Goal: Find specific page/section: Find specific page/section

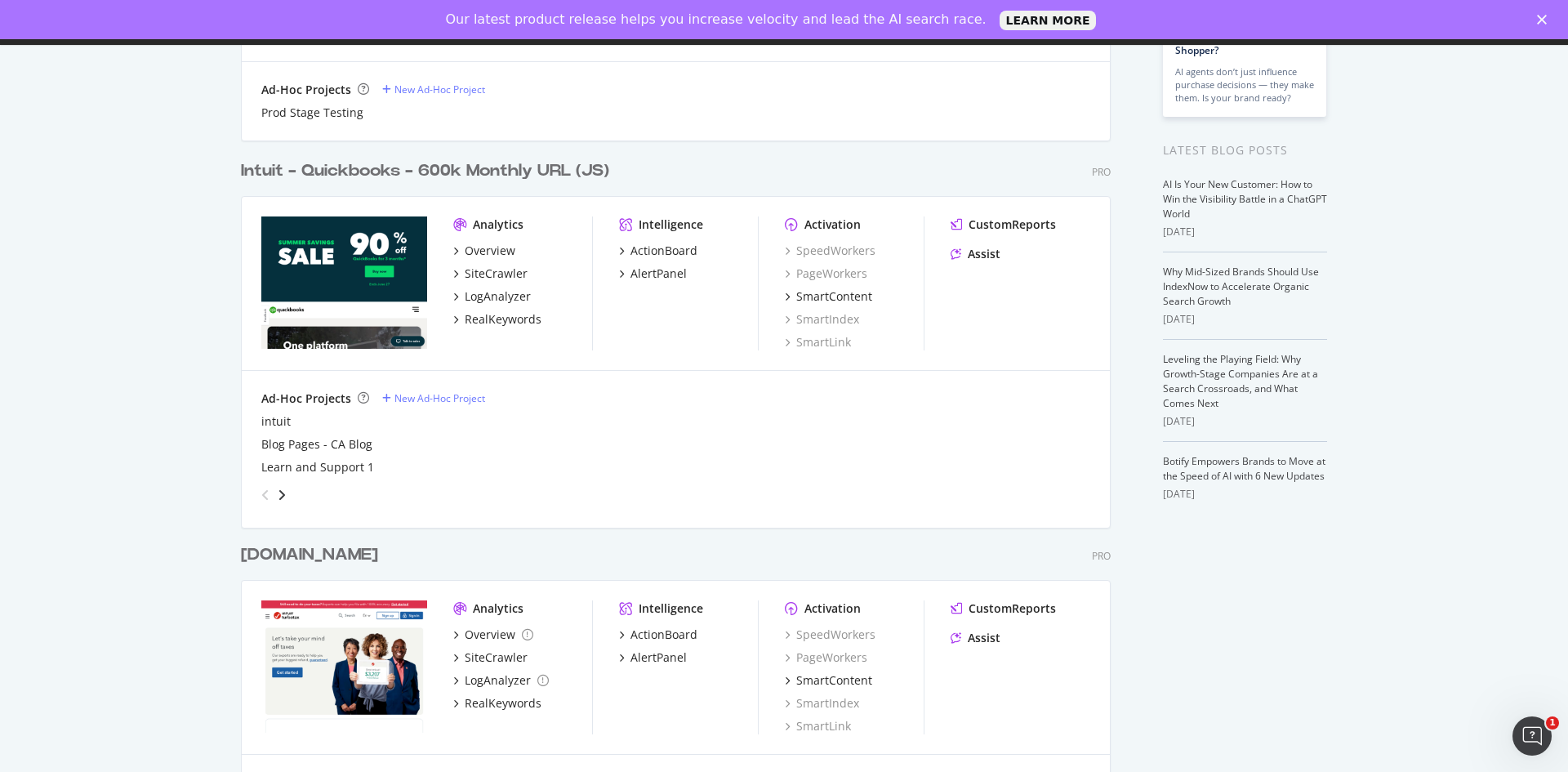
scroll to position [26, 0]
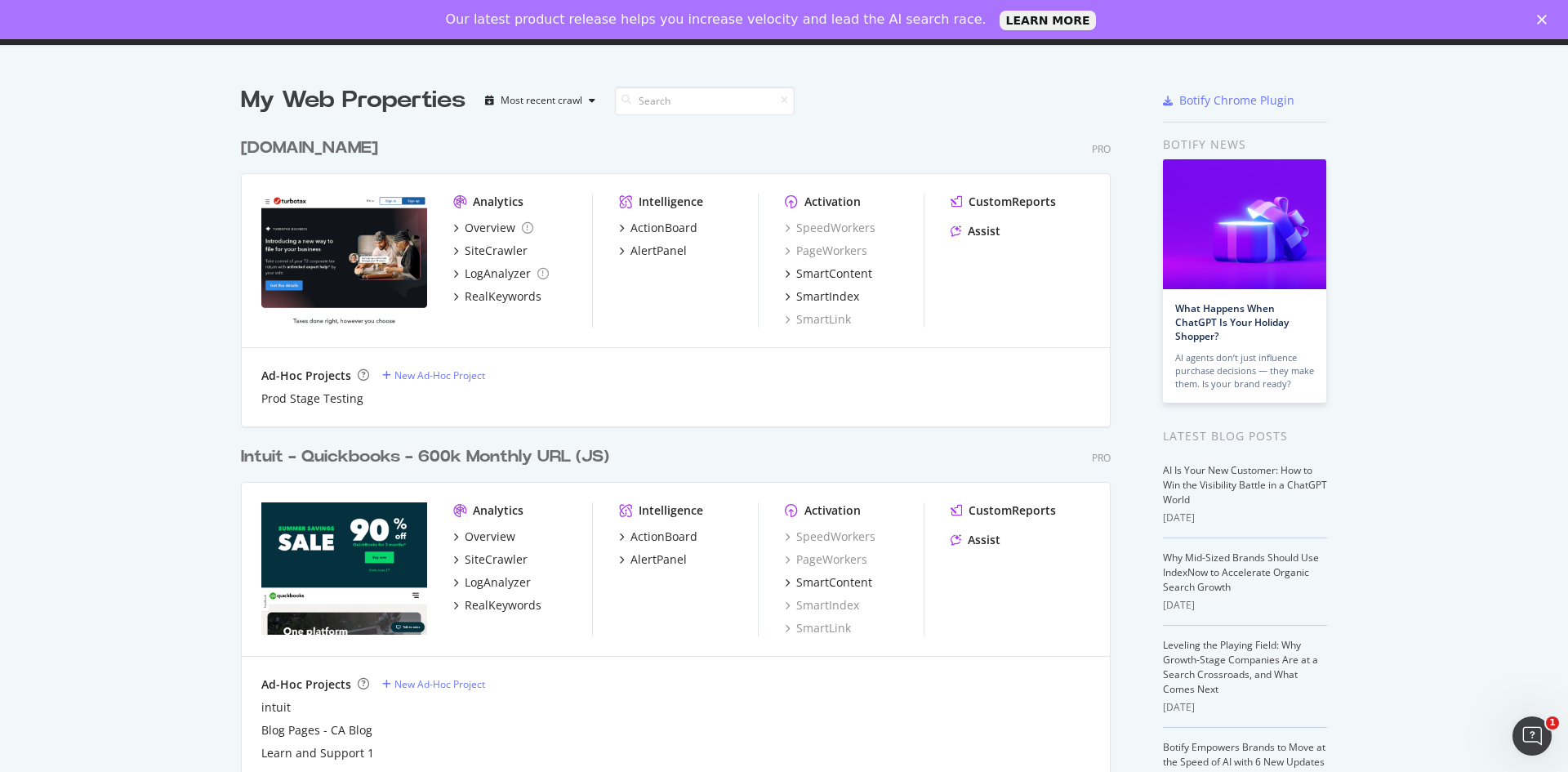
click at [466, 457] on div "Intuit - Quickbooks - 600k Monthly URL (JS)" at bounding box center [425, 456] width 368 height 24
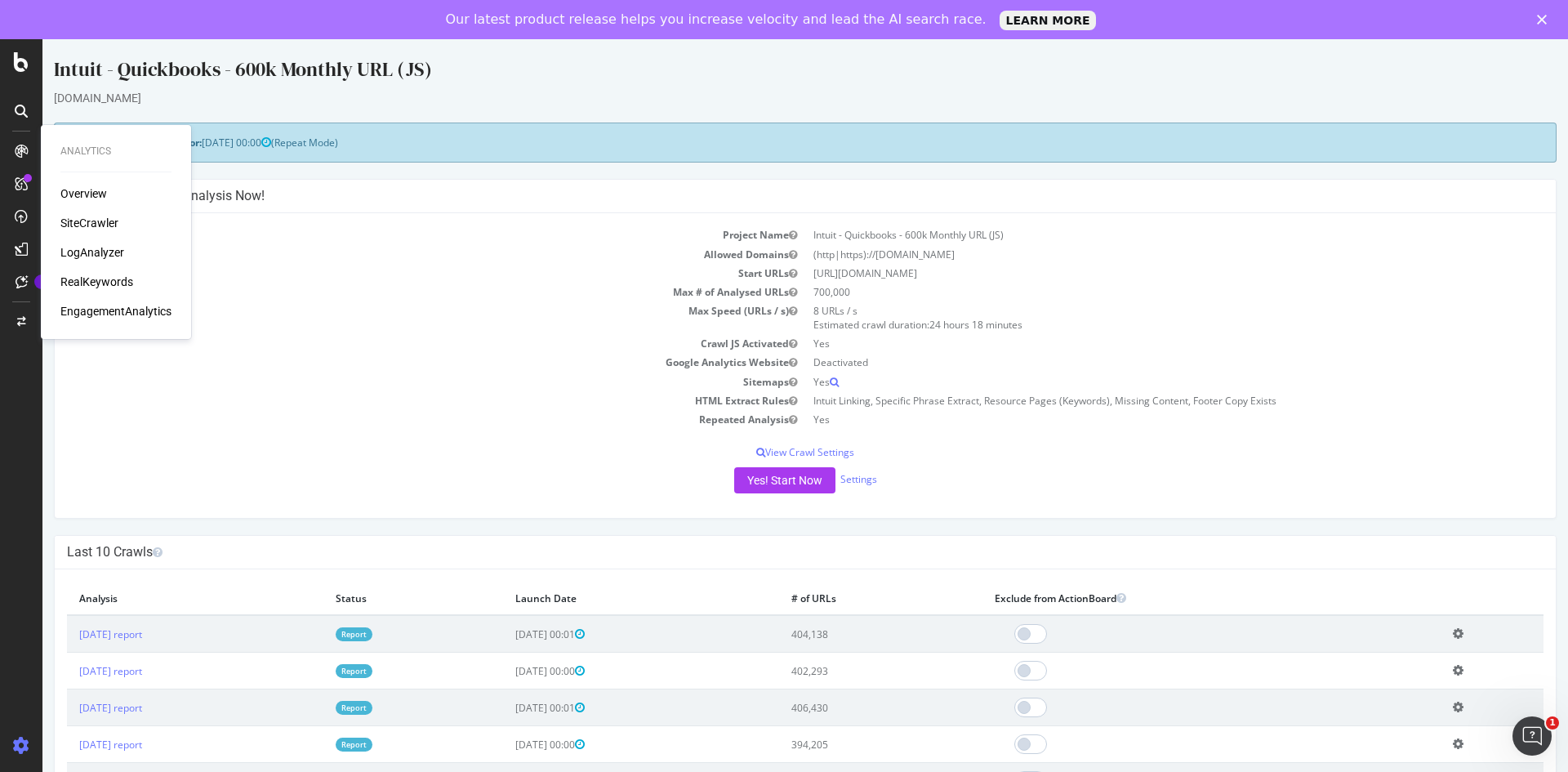
click at [74, 194] on div "Overview" at bounding box center [83, 194] width 47 height 16
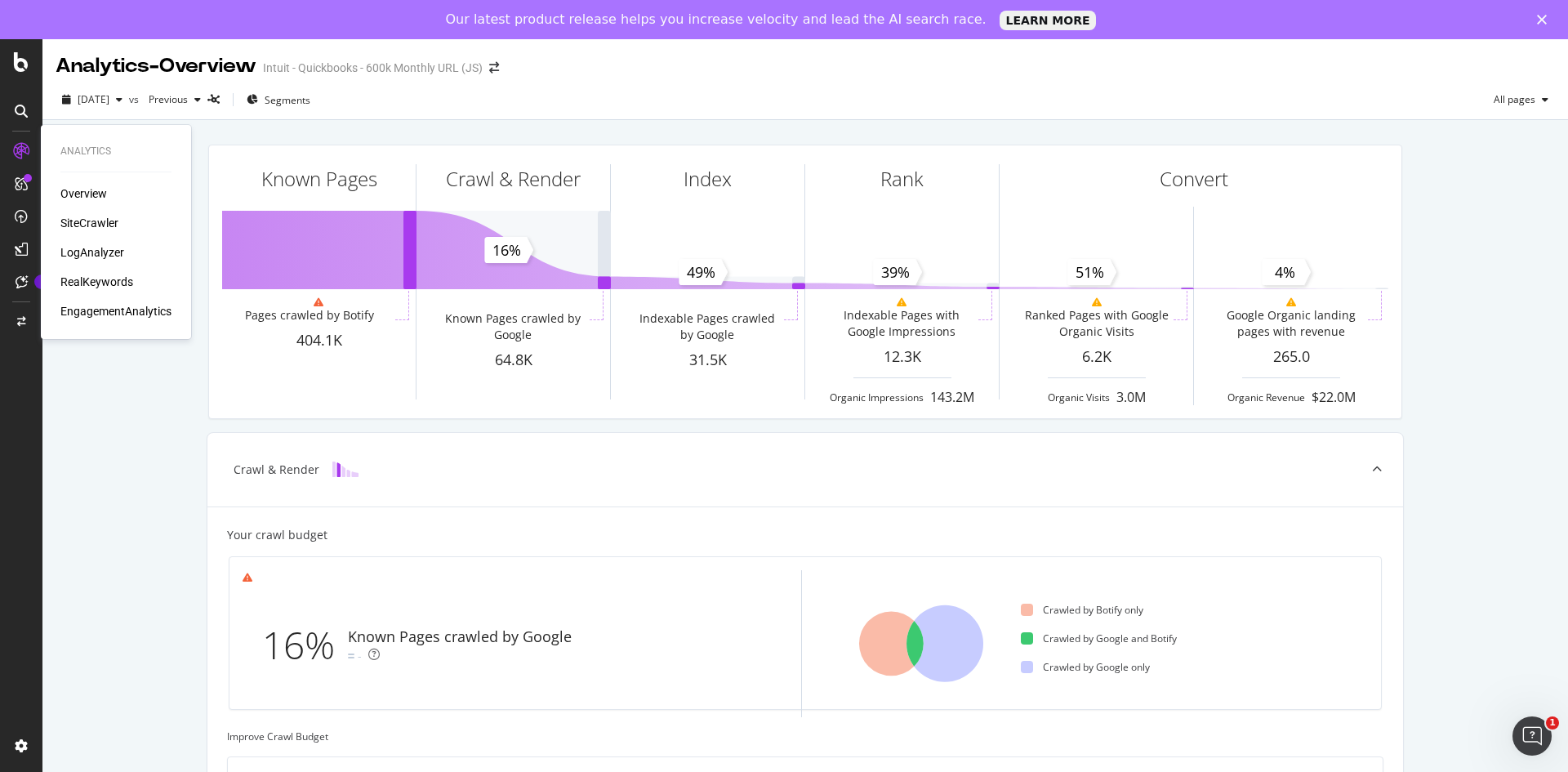
click at [97, 253] on div "LogAnalyzer" at bounding box center [91, 252] width 63 height 16
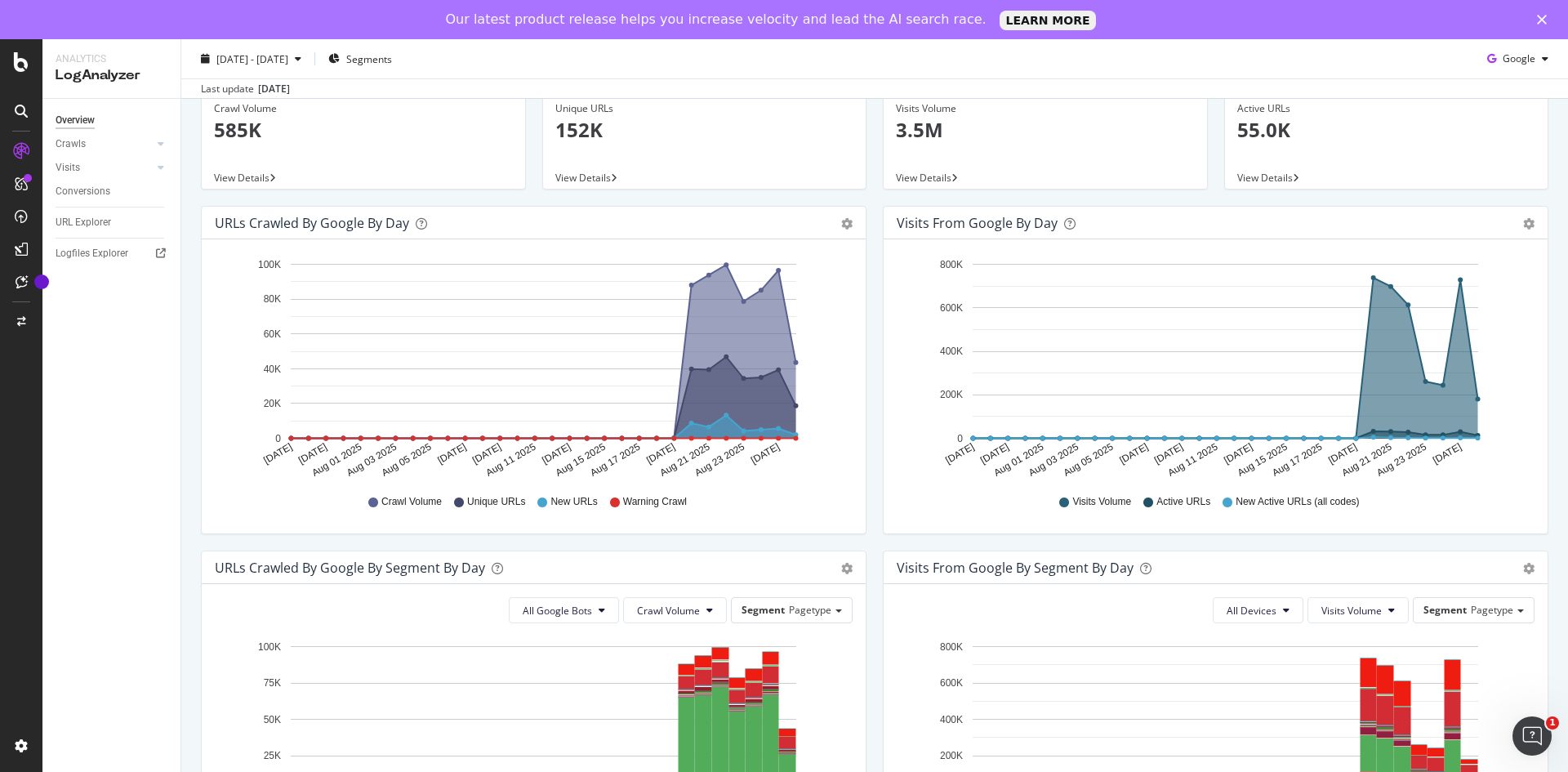
scroll to position [82, 0]
